Goal: Task Accomplishment & Management: Manage account settings

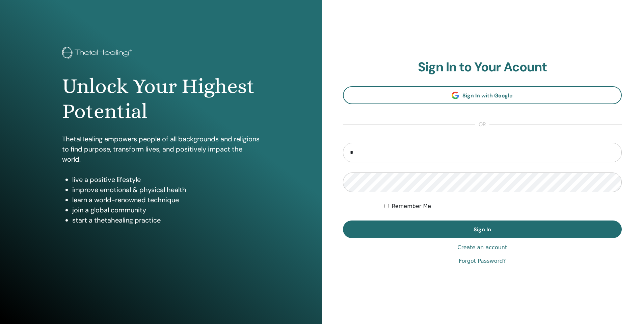
type input "**********"
click at [343, 220] on button "Sign In" at bounding box center [482, 229] width 279 height 18
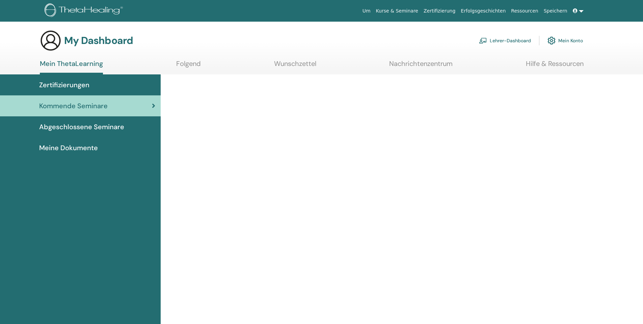
click at [490, 35] on link "Lehrer-Dashboard" at bounding box center [505, 40] width 52 height 15
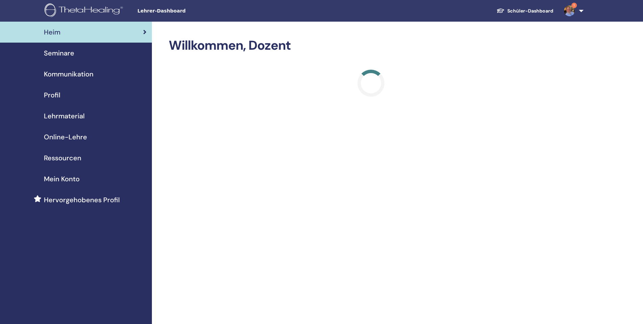
click at [72, 53] on span "Seminare" at bounding box center [59, 53] width 30 height 10
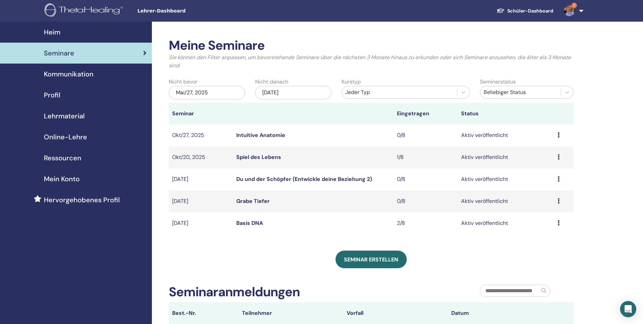
click at [560, 224] on icon at bounding box center [559, 222] width 2 height 5
click at [541, 251] on link "Teilnehmer" at bounding box center [541, 249] width 27 height 7
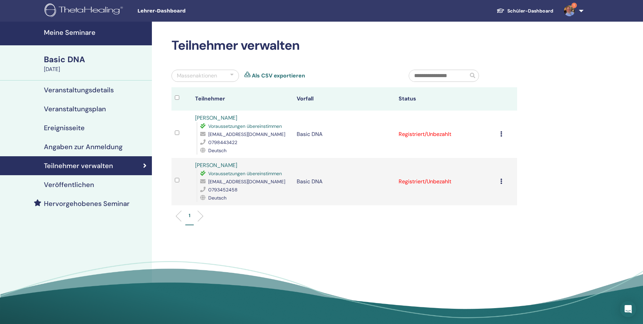
click at [501, 134] on icon at bounding box center [501, 133] width 2 height 5
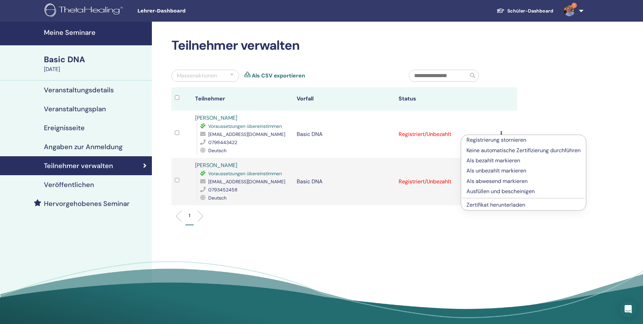
click at [485, 190] on p "Ausfüllen und bescheinigen" at bounding box center [524, 191] width 114 height 8
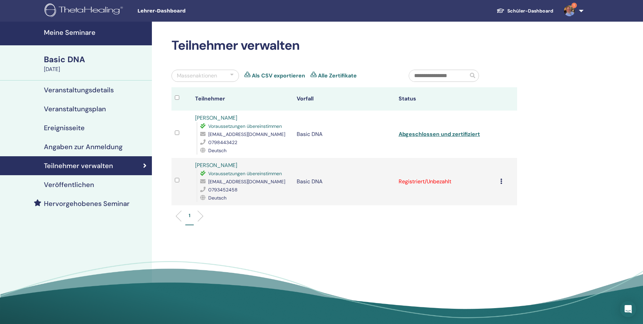
click at [502, 181] on icon at bounding box center [501, 180] width 2 height 5
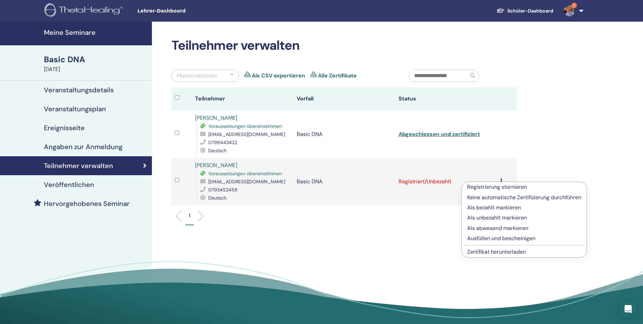
click at [499, 237] on p "Ausfüllen und bescheinigen" at bounding box center [524, 238] width 114 height 8
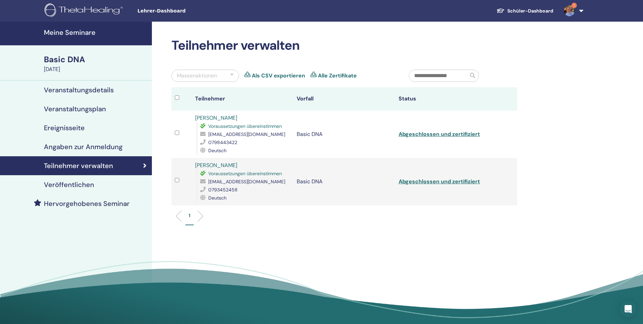
click at [571, 11] on img at bounding box center [569, 10] width 11 height 11
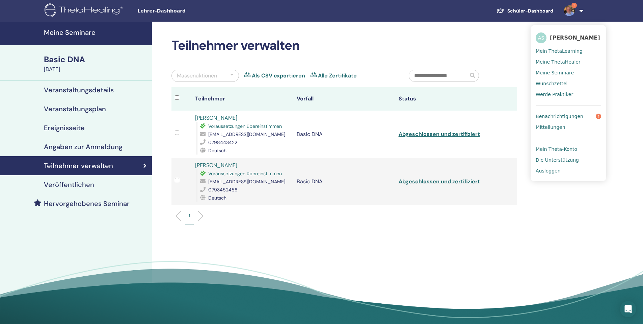
click at [549, 117] on span "Benachrichtigungen" at bounding box center [560, 116] width 48 height 6
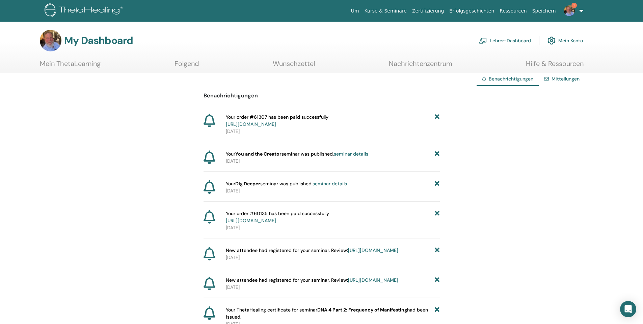
click at [567, 14] on img at bounding box center [569, 10] width 11 height 11
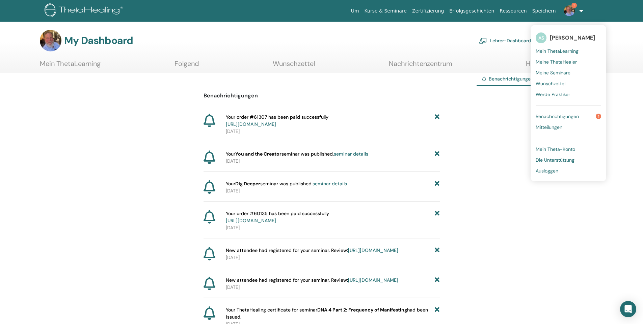
click at [547, 171] on span "Ausloggen" at bounding box center [547, 171] width 23 height 6
